Goal: Navigation & Orientation: Find specific page/section

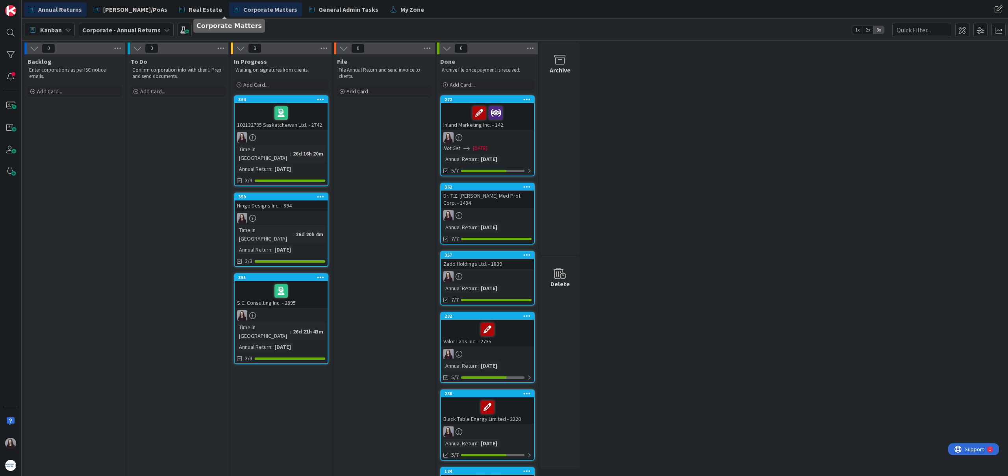
click at [243, 9] on span "Corporate Matters" at bounding box center [270, 9] width 54 height 9
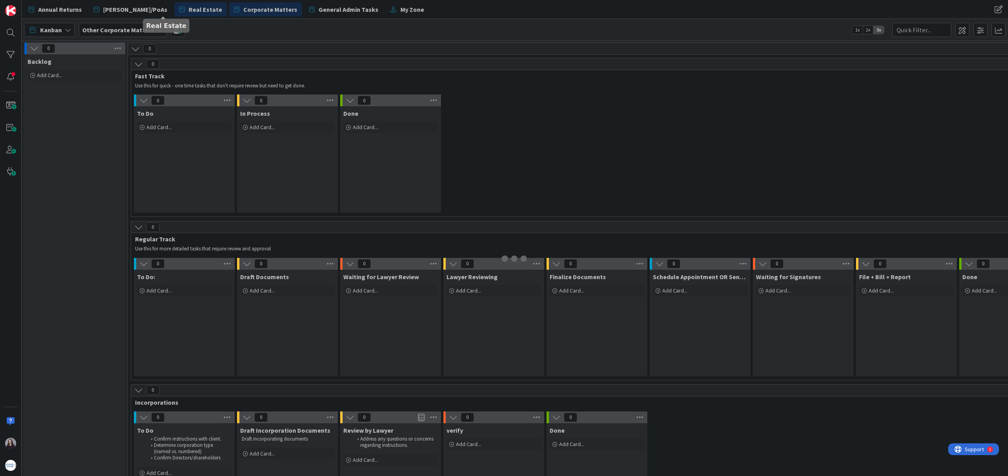
click at [189, 10] on span "Real Estate" at bounding box center [205, 9] width 33 height 9
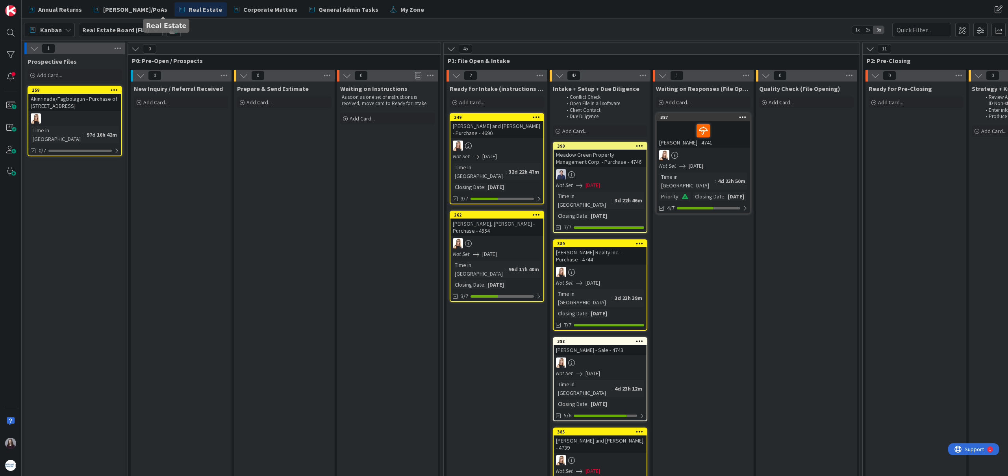
click at [441, 6] on div "Annual Returns [PERSON_NAME]/PoAs Real Estate Corporate Matters General Admin T…" at bounding box center [365, 9] width 682 height 14
click at [42, 7] on span "Annual Returns" at bounding box center [60, 9] width 44 height 9
